Goal: Navigation & Orientation: Find specific page/section

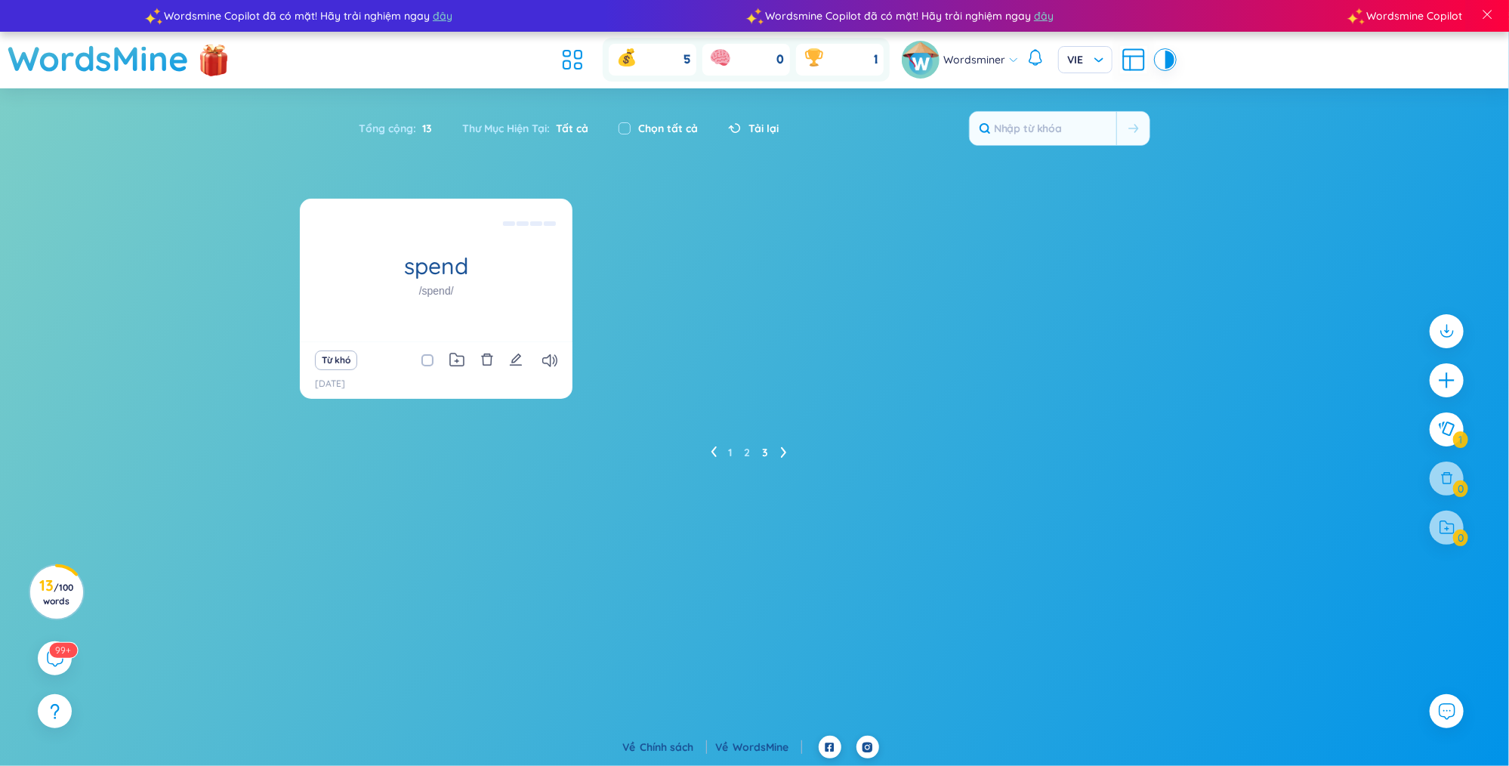
click at [716, 450] on icon at bounding box center [714, 451] width 6 height 11
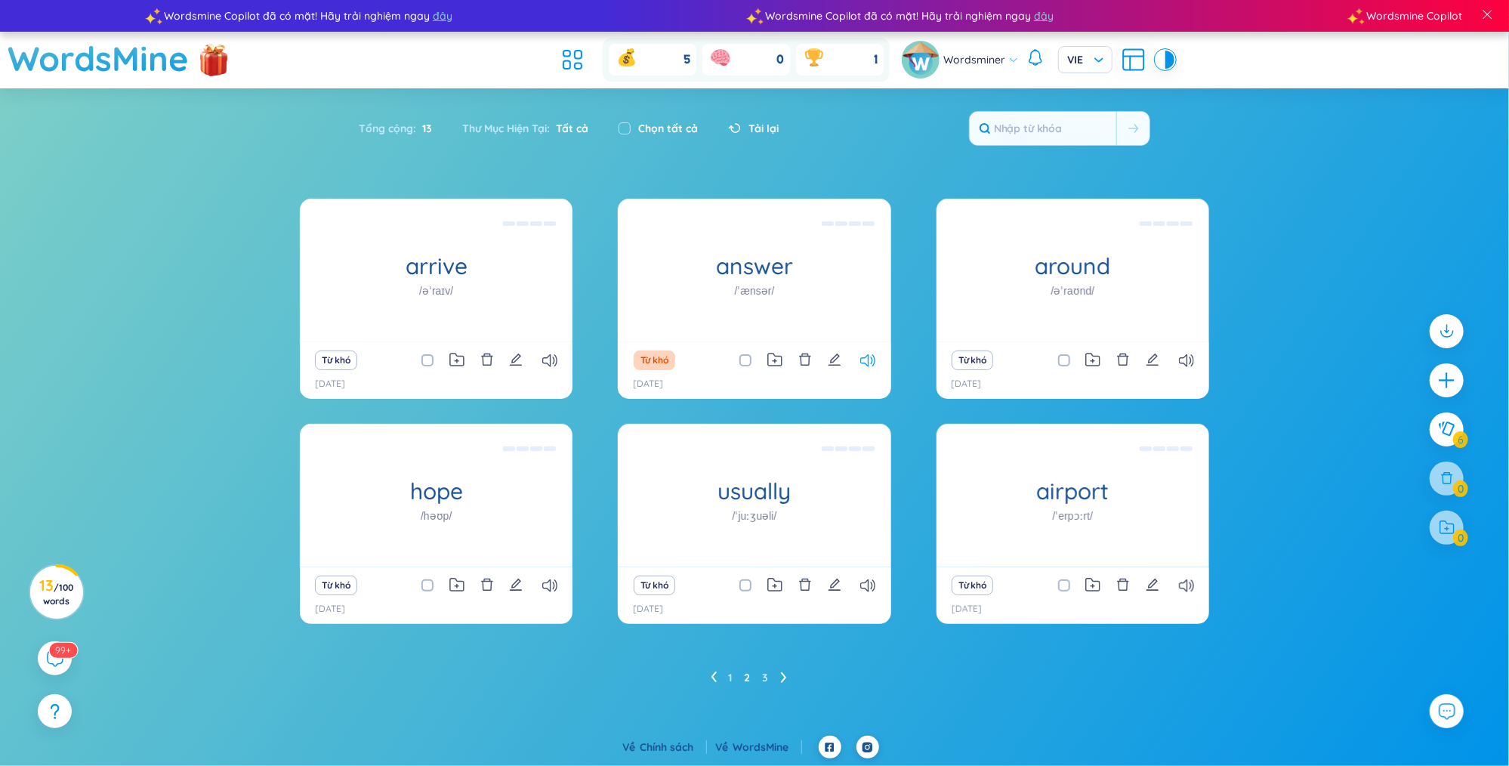
click at [865, 360] on icon at bounding box center [867, 360] width 15 height 13
click at [721, 675] on ul "1 2 3" at bounding box center [755, 678] width 88 height 24
click at [715, 680] on icon at bounding box center [713, 677] width 5 height 11
click at [867, 360] on icon at bounding box center [867, 360] width 15 height 13
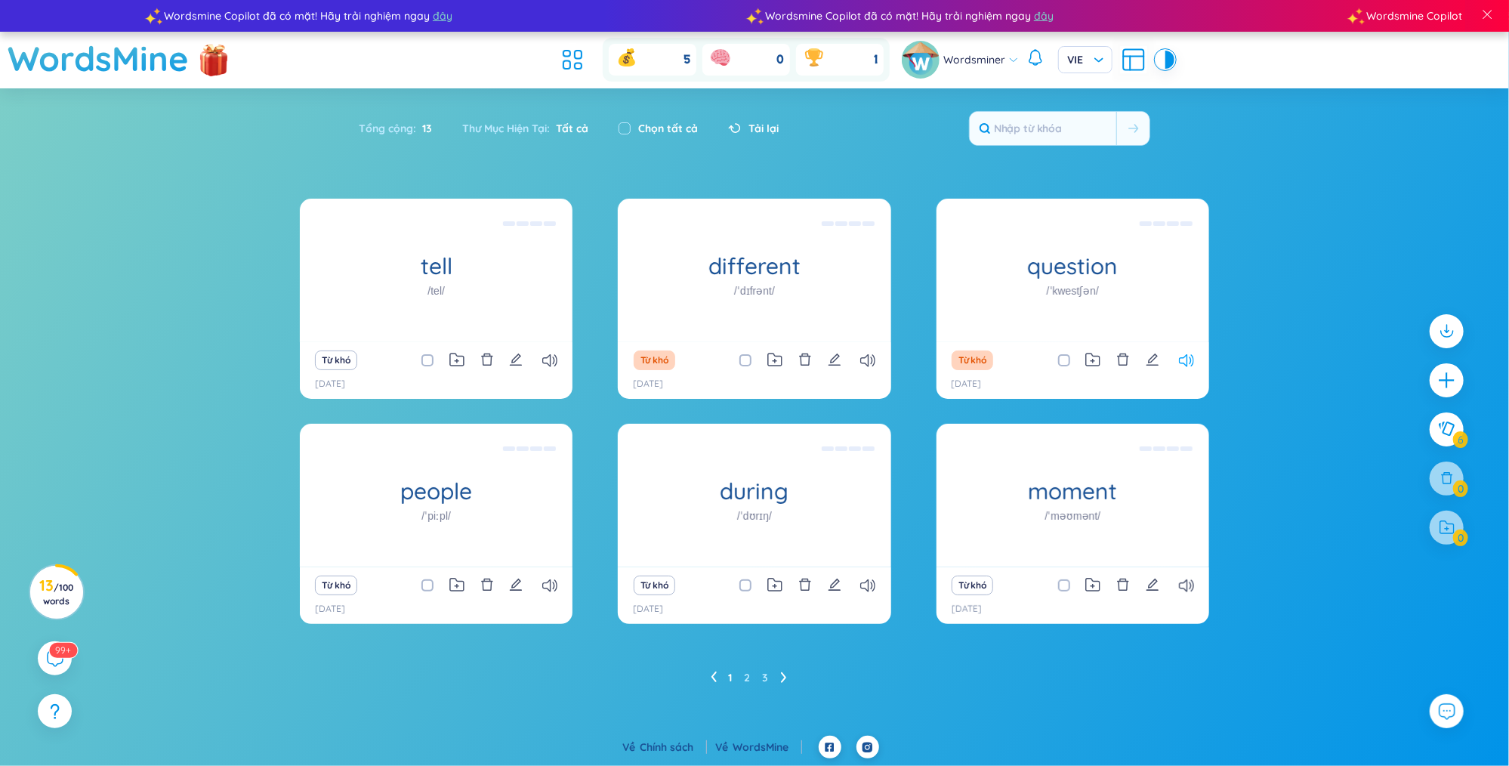
click at [1189, 365] on icon at bounding box center [1186, 360] width 15 height 13
click at [1181, 583] on icon at bounding box center [1186, 585] width 15 height 13
click at [871, 360] on icon at bounding box center [867, 360] width 15 height 13
click at [1194, 366] on icon at bounding box center [1186, 360] width 15 height 13
click at [785, 680] on icon at bounding box center [784, 677] width 6 height 11
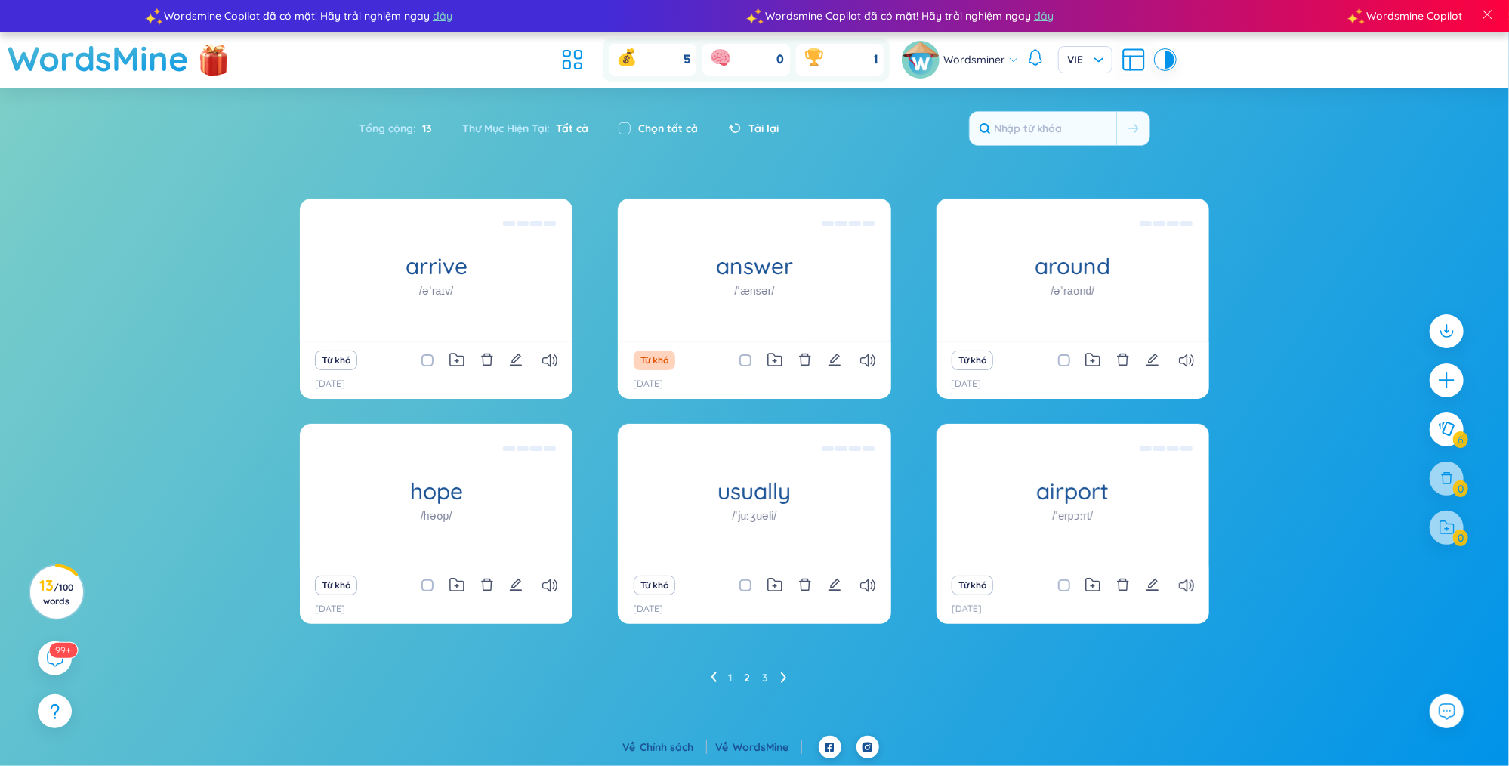
click at [786, 683] on li at bounding box center [784, 678] width 6 height 24
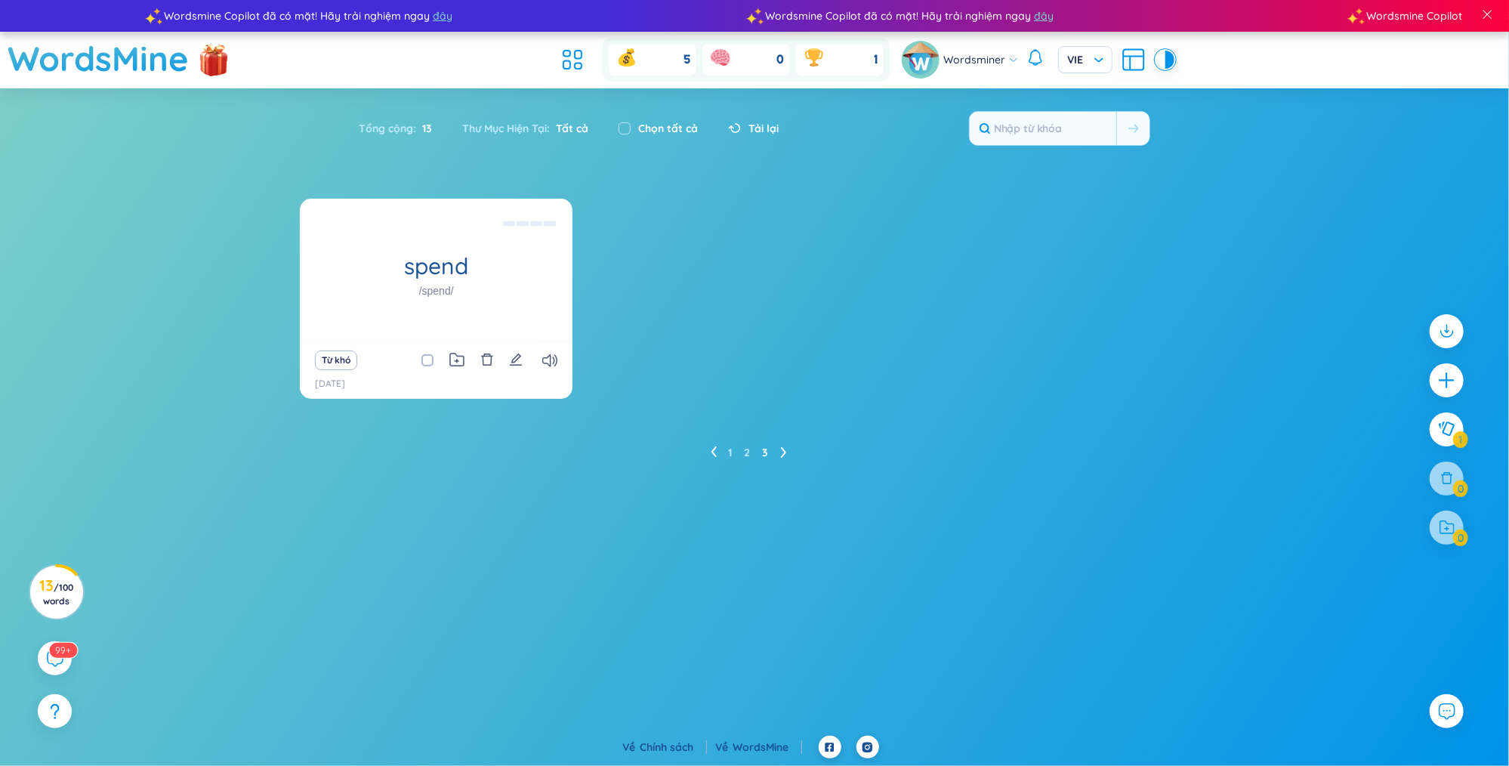
click at [718, 449] on ul "1 2 3" at bounding box center [755, 452] width 88 height 24
click at [714, 450] on icon at bounding box center [714, 451] width 6 height 11
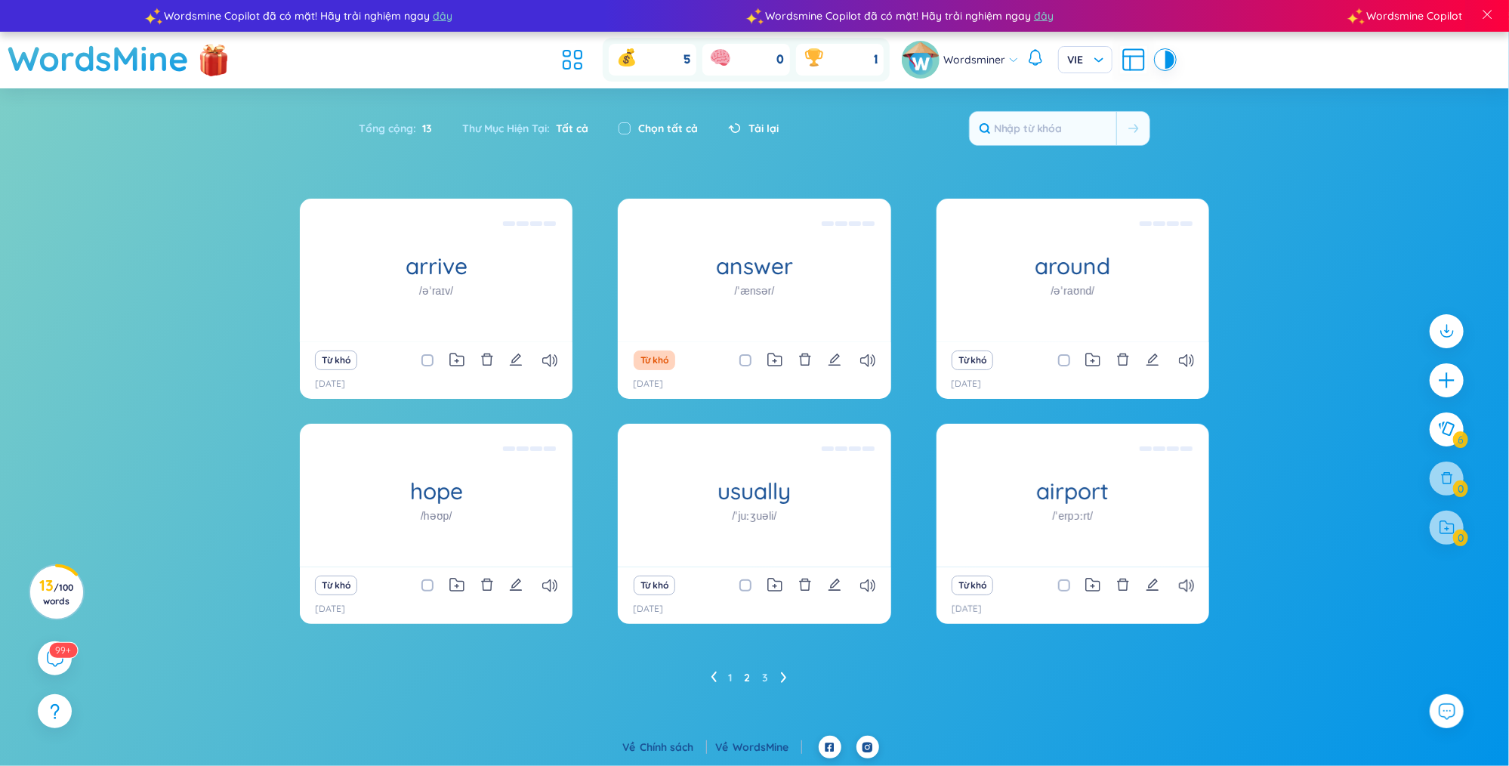
click at [718, 677] on ul "1 2 3" at bounding box center [755, 678] width 88 height 24
click at [874, 354] on icon at bounding box center [867, 360] width 15 height 13
click at [715, 674] on icon at bounding box center [713, 677] width 5 height 11
click at [1185, 363] on icon at bounding box center [1186, 360] width 15 height 13
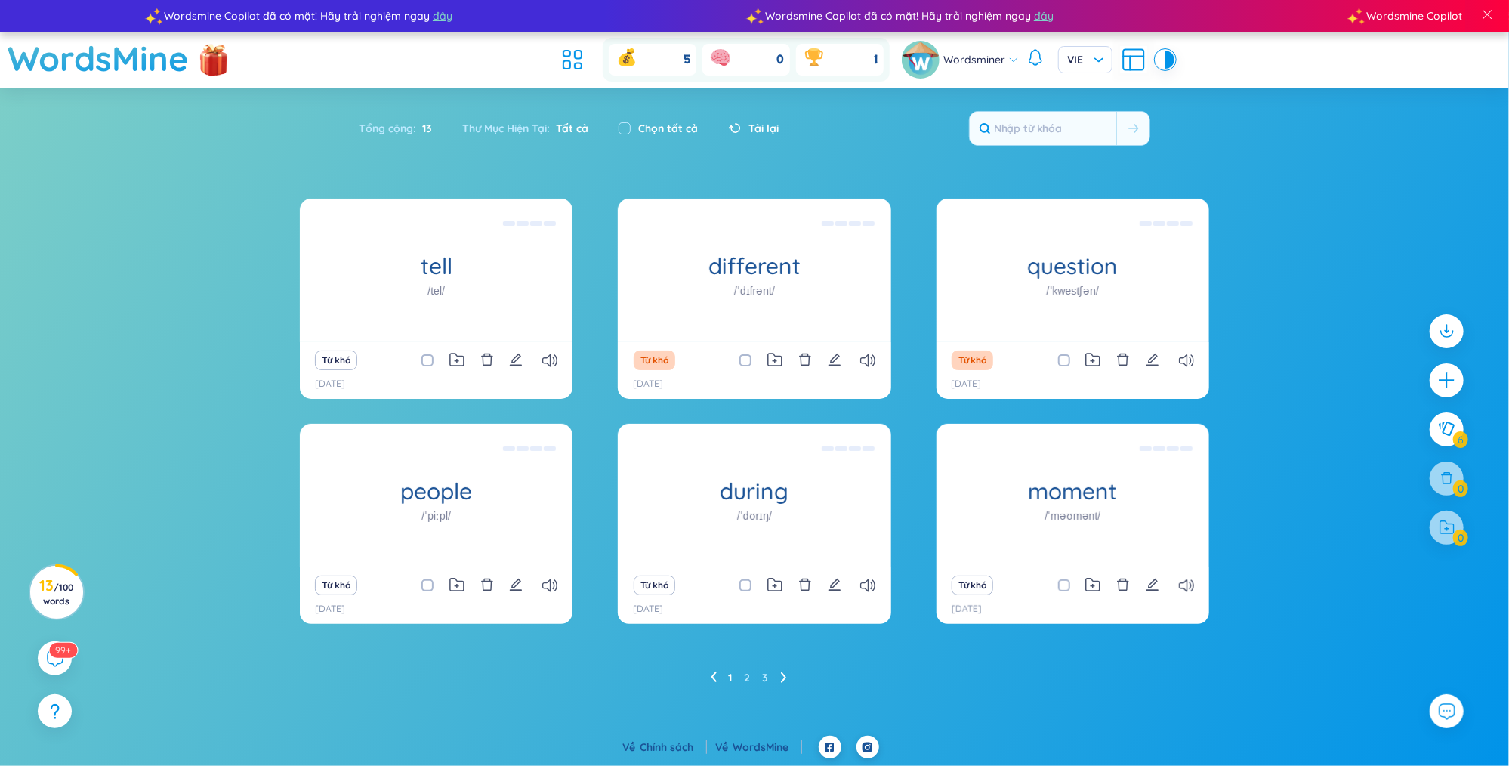
click at [1181, 375] on div "Từ khó [DATE]" at bounding box center [1073, 370] width 273 height 57
click at [1189, 357] on icon at bounding box center [1186, 360] width 15 height 13
